Goal: Task Accomplishment & Management: Complete application form

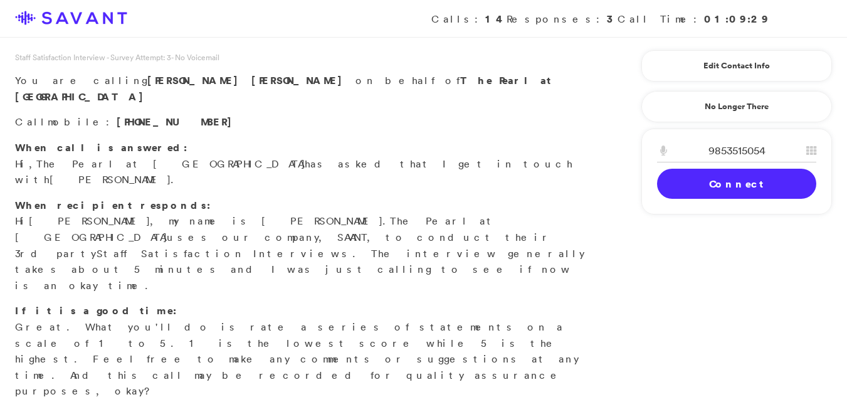
click at [712, 196] on link "Connect" at bounding box center [736, 184] width 159 height 30
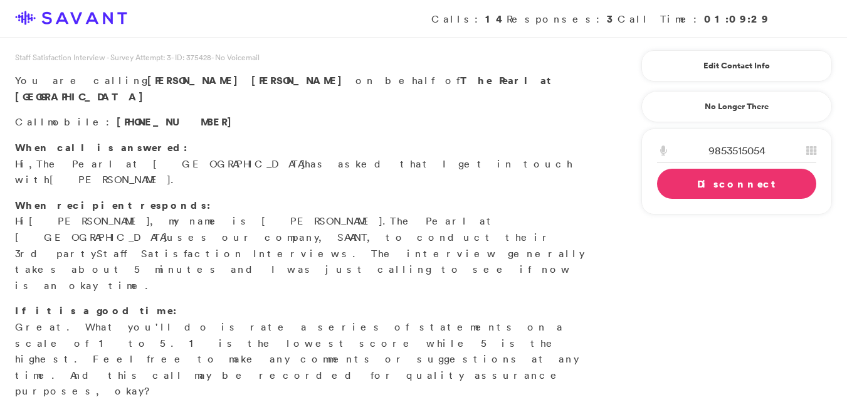
click at [671, 196] on link "Disconnect" at bounding box center [736, 184] width 159 height 30
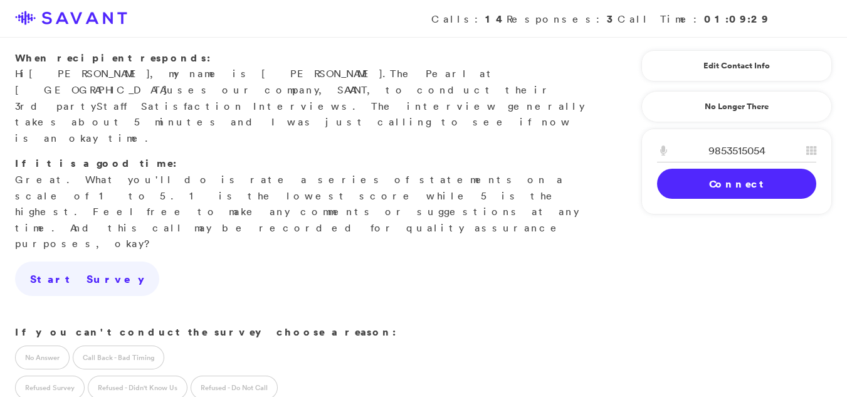
scroll to position [154, 0]
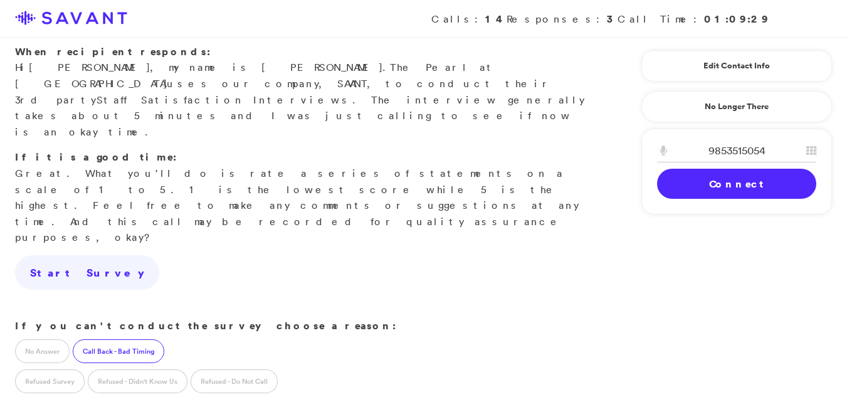
click at [124, 339] on label "Call Back - Bad Timing" at bounding box center [119, 351] width 92 height 24
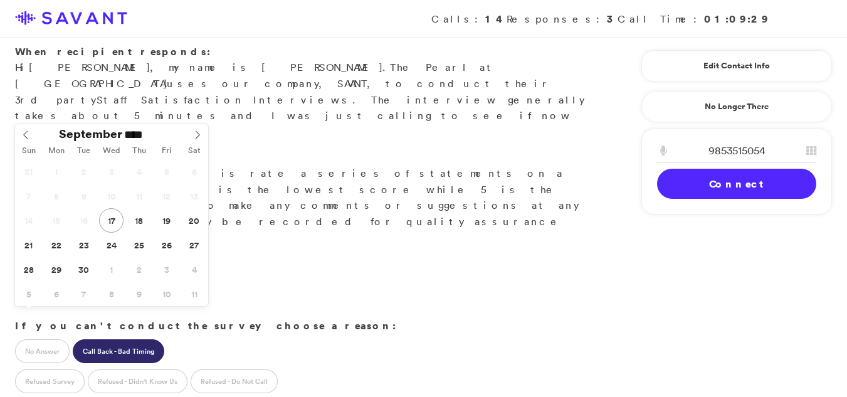
type input "**********"
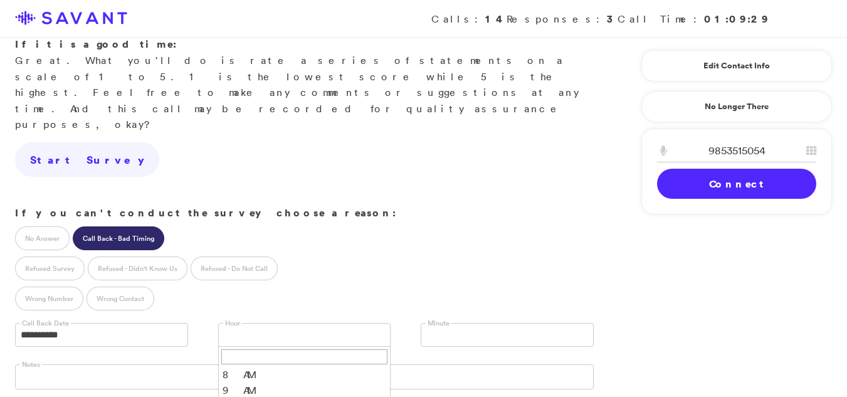
scroll to position [280, 0]
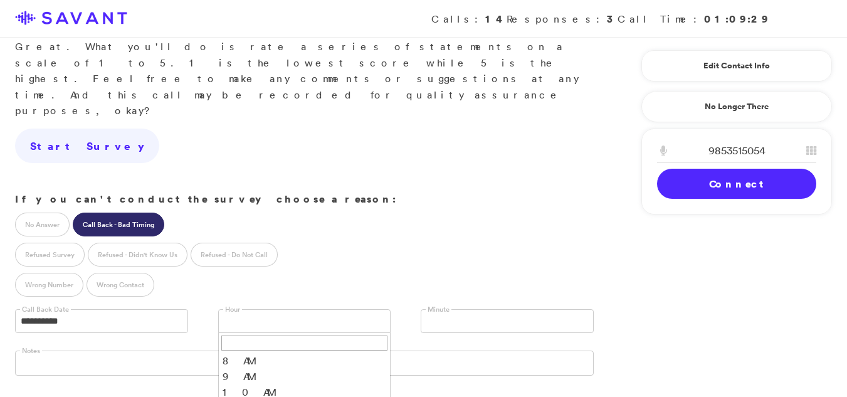
click at [525, 309] on link at bounding box center [507, 321] width 173 height 24
click at [490, 333] on li "00" at bounding box center [507, 341] width 172 height 16
